Goal: Task Accomplishment & Management: Manage account settings

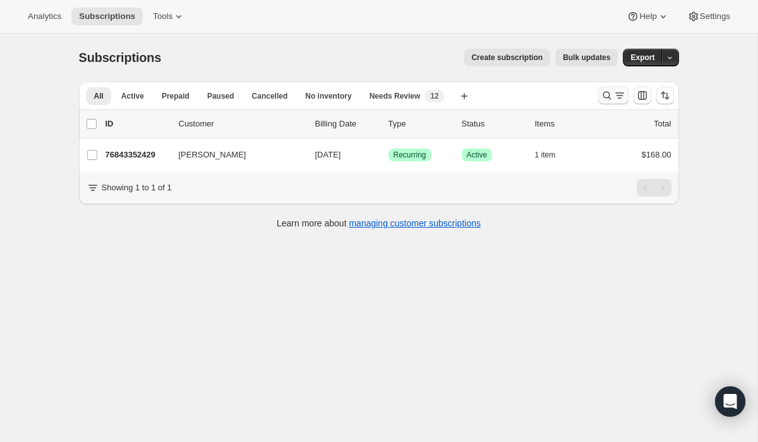
click at [610, 97] on icon "Search and filter results" at bounding box center [607, 95] width 13 height 13
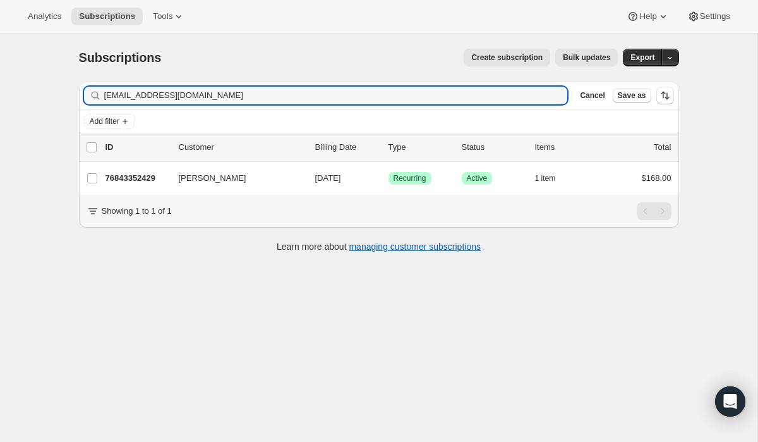
drag, startPoint x: 239, startPoint y: 100, endPoint x: 25, endPoint y: 64, distance: 217.7
click at [27, 64] on div "Subscriptions. This page is ready Subscriptions Create subscription Bulk update…" at bounding box center [379, 254] width 758 height 442
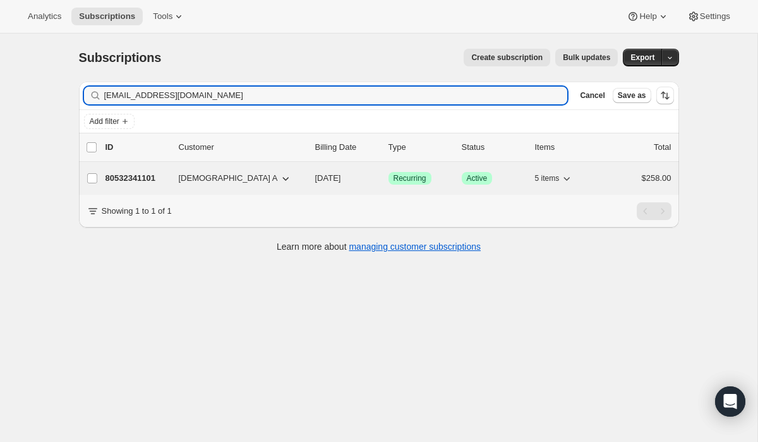
type input "[EMAIL_ADDRESS][DOMAIN_NAME]"
click at [418, 184] on span "Success Recurring" at bounding box center [410, 178] width 43 height 13
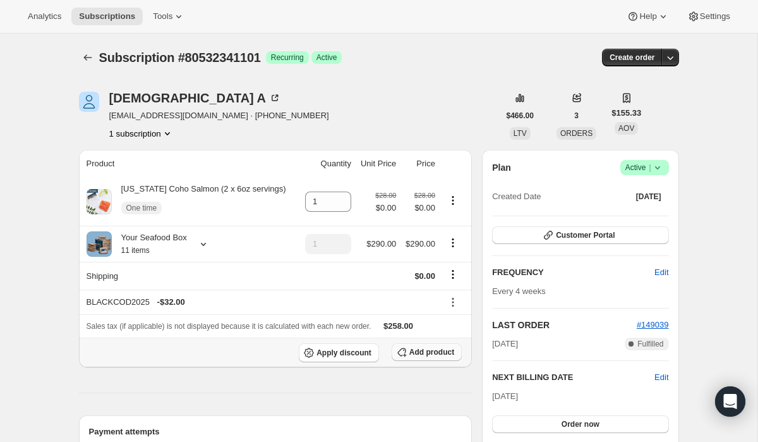
click at [433, 352] on span "Add product" at bounding box center [431, 352] width 45 height 10
click at [199, 242] on div at bounding box center [201, 244] width 18 height 13
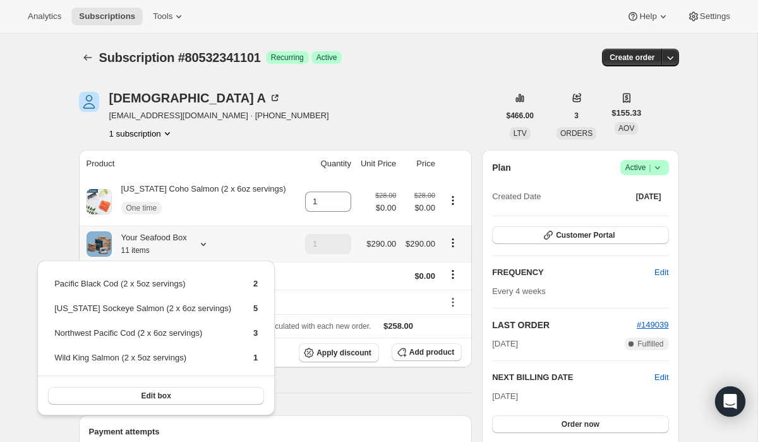
click at [199, 242] on div at bounding box center [201, 244] width 18 height 13
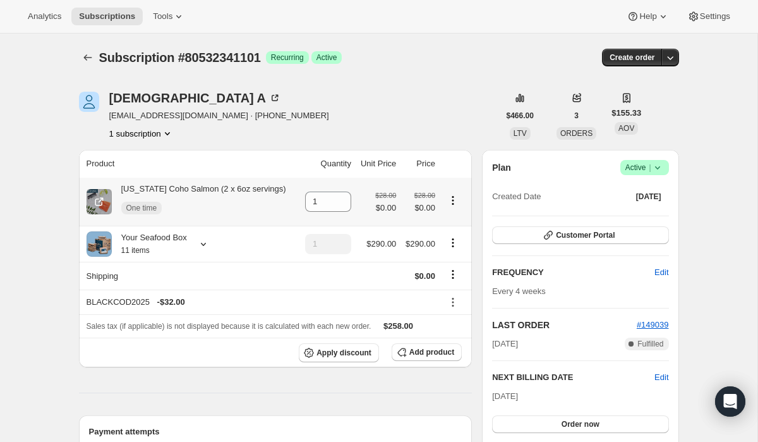
click at [449, 195] on icon "Product actions" at bounding box center [453, 200] width 13 height 13
click at [439, 224] on span "Remove" at bounding box center [442, 224] width 30 height 9
type input "0"
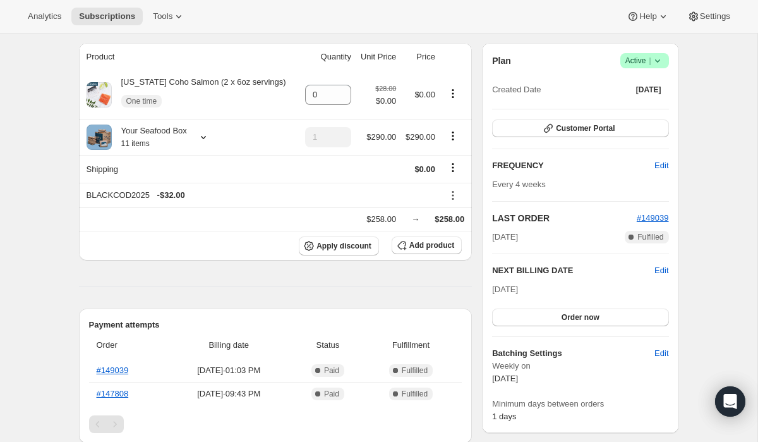
scroll to position [85, 0]
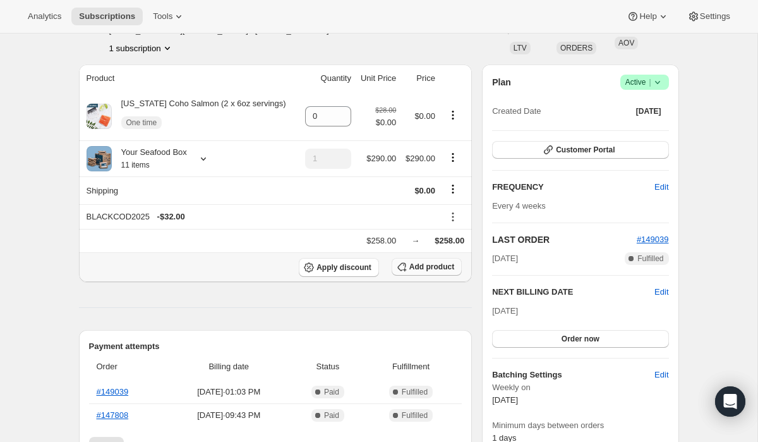
click at [426, 269] on span "Add product" at bounding box center [431, 267] width 45 height 10
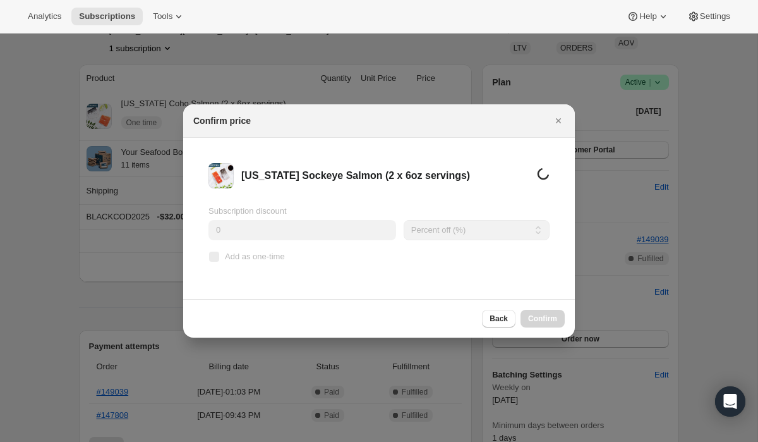
scroll to position [0, 0]
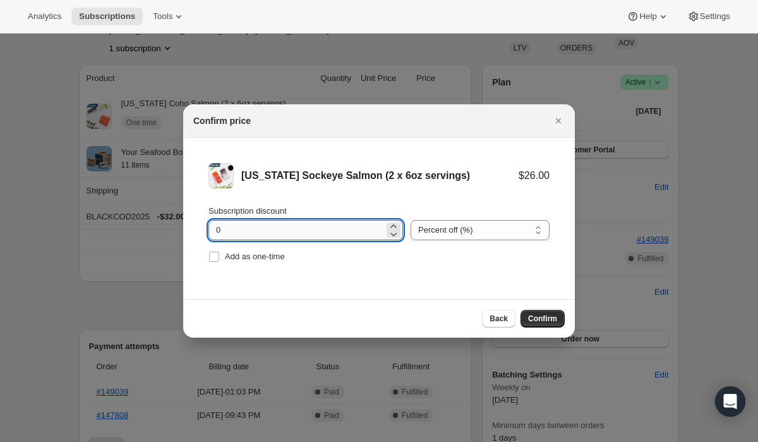
click at [309, 237] on input "0" at bounding box center [297, 230] width 176 height 20
type input "100"
click at [282, 256] on span "Add as one-time" at bounding box center [255, 255] width 60 height 9
click at [219, 256] on input "Add as one-time" at bounding box center [214, 256] width 10 height 10
checkbox input "true"
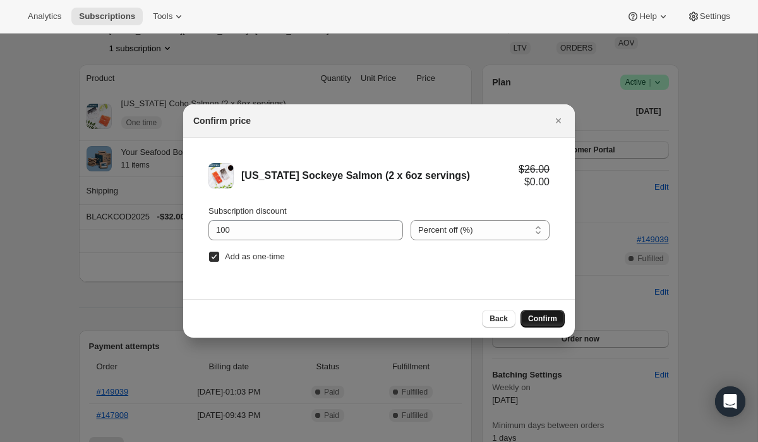
click at [535, 318] on span "Confirm" at bounding box center [542, 318] width 29 height 10
type input "1"
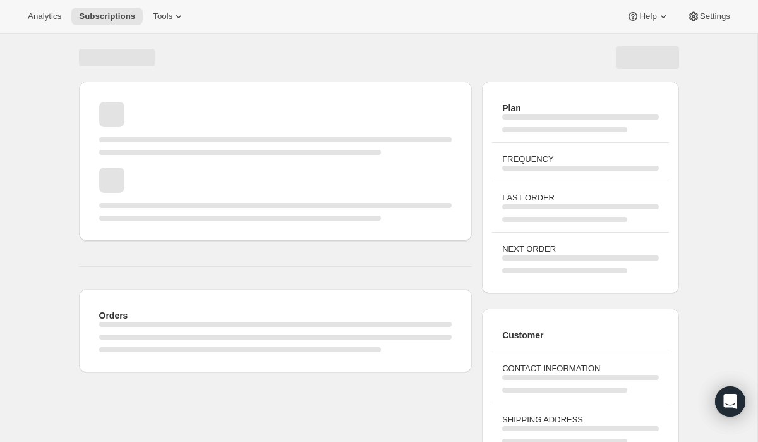
scroll to position [85, 0]
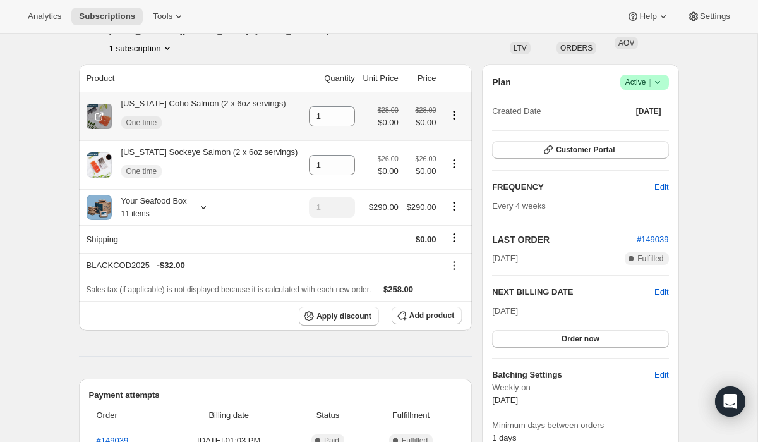
click at [449, 116] on icon "Product actions" at bounding box center [454, 115] width 13 height 13
click at [415, 95] on td "$28.00 $0.00" at bounding box center [422, 116] width 38 height 48
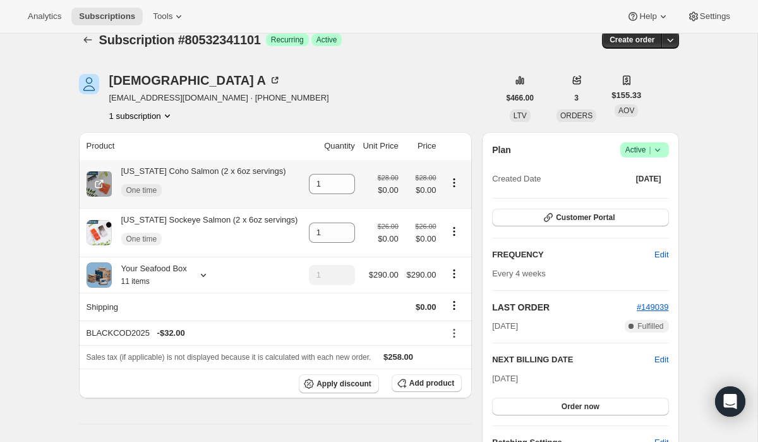
scroll to position [0, 0]
